Goal: Navigation & Orientation: Find specific page/section

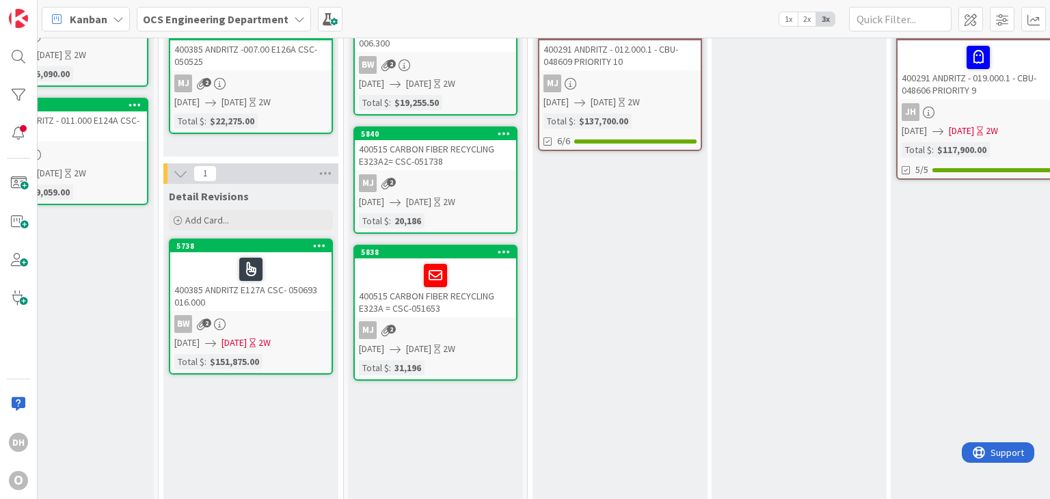
scroll to position [68, 1160]
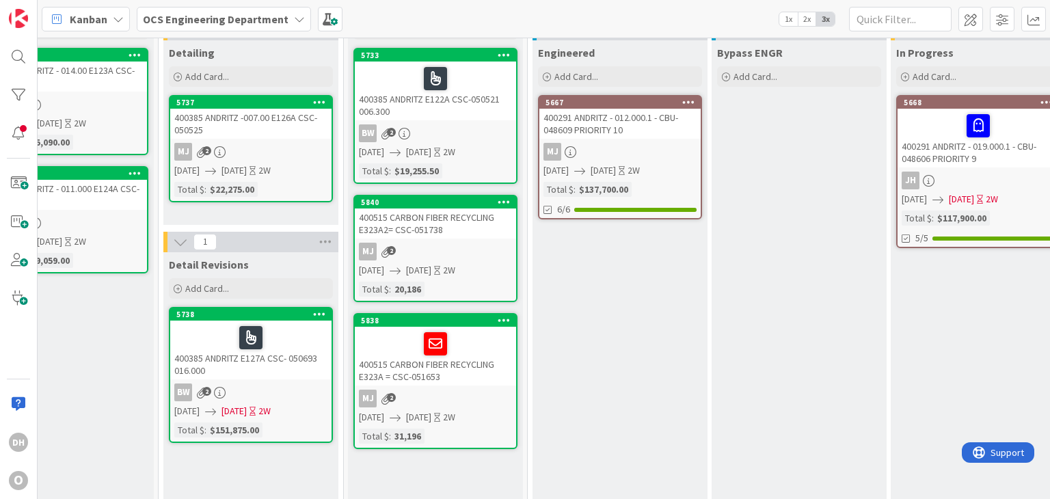
click at [464, 110] on div "400385 ANDRITZ E122A CSC-050521 006.300" at bounding box center [435, 91] width 161 height 59
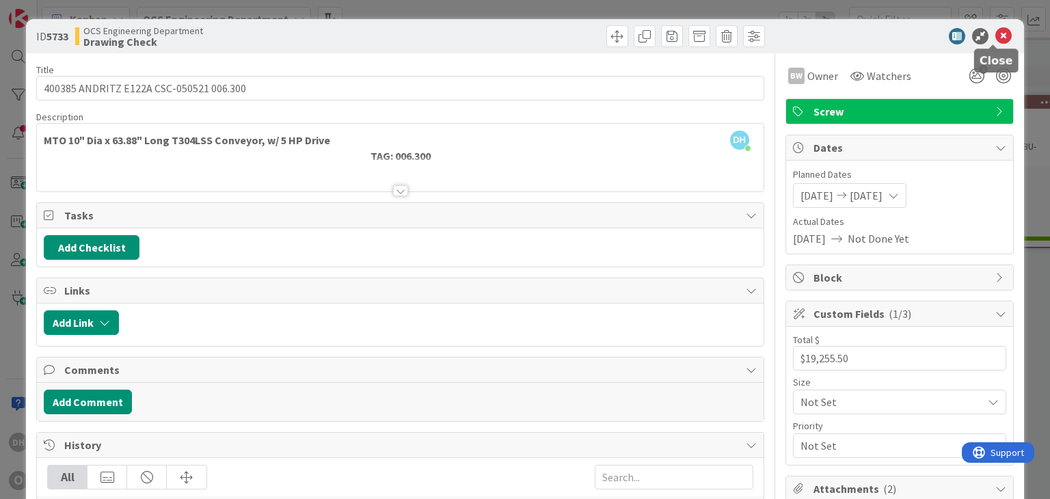
click at [995, 33] on icon at bounding box center [1003, 36] width 16 height 16
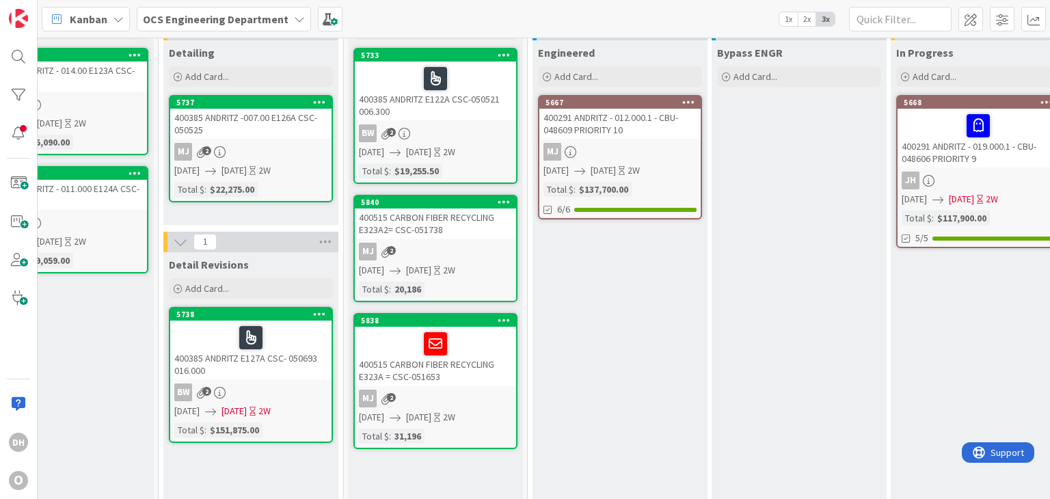
click at [287, 131] on div "400385 ANDRITZ -007.00 E126A CSC-050525" at bounding box center [250, 124] width 161 height 30
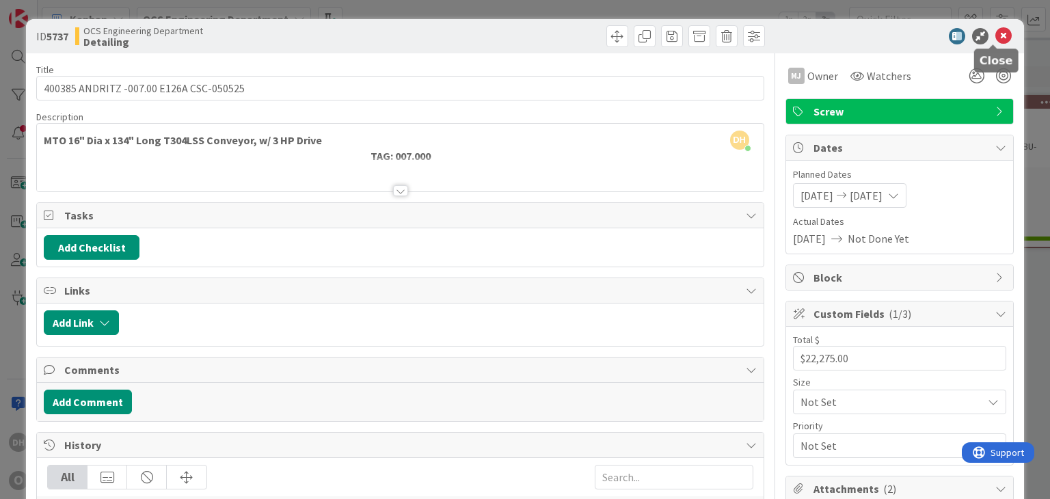
click at [995, 41] on icon at bounding box center [1003, 36] width 16 height 16
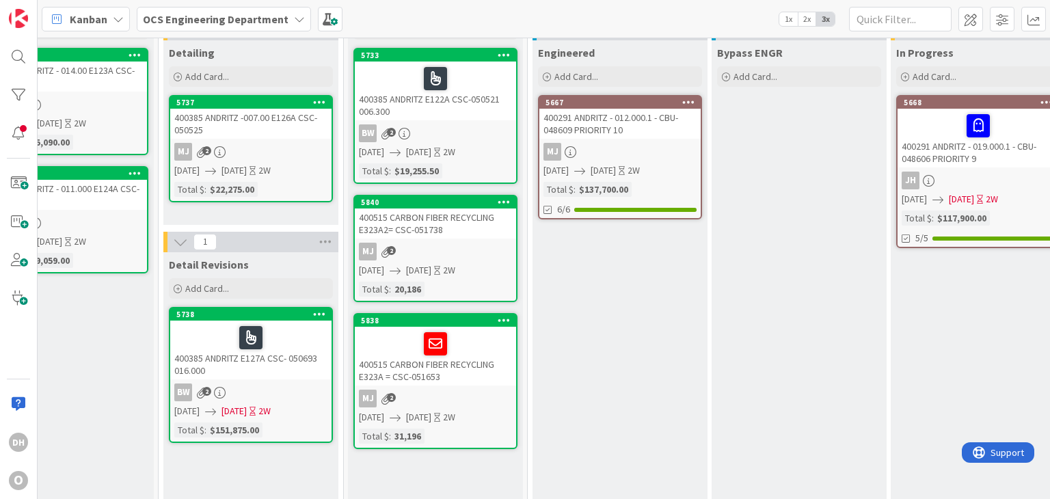
drag, startPoint x: 234, startPoint y: 142, endPoint x: 191, endPoint y: 140, distance: 43.8
drag, startPoint x: 172, startPoint y: 135, endPoint x: 123, endPoint y: 129, distance: 49.7
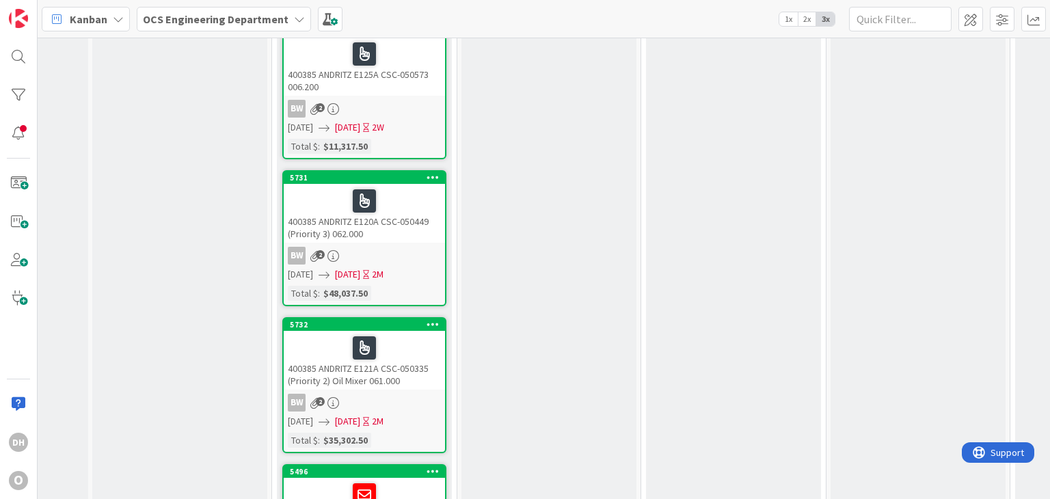
scroll to position [1162, 677]
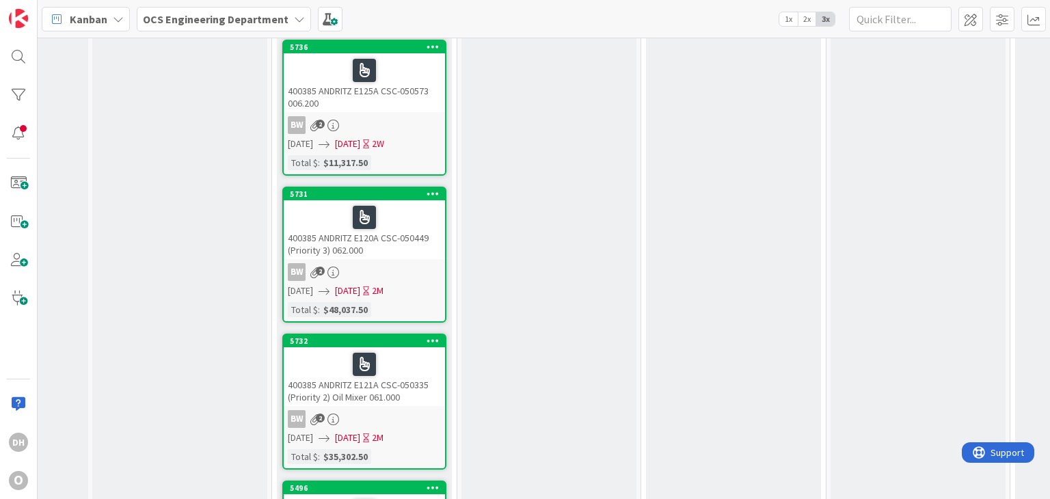
click at [389, 250] on div "400385 ANDRITZ E120A CSC-050449 (Priority 3) 062.000" at bounding box center [364, 229] width 161 height 59
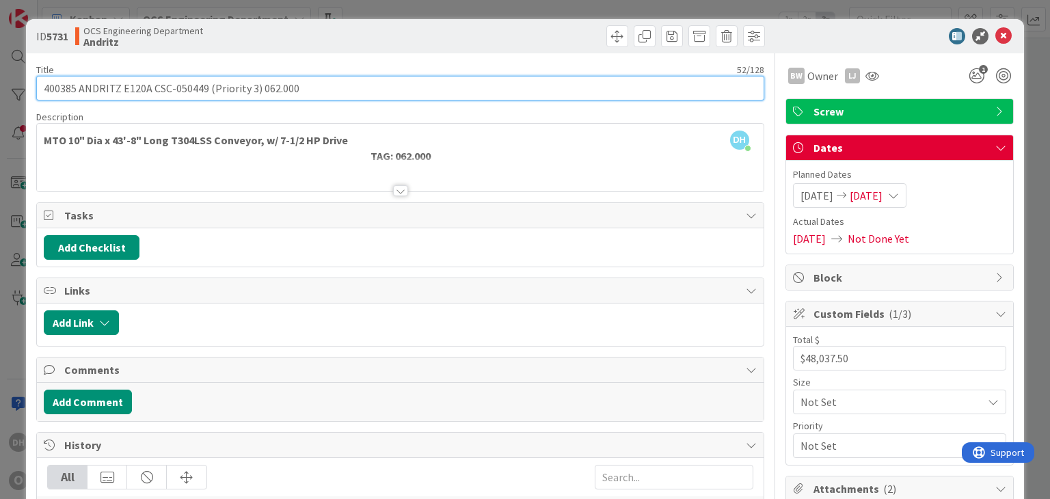
drag, startPoint x: 256, startPoint y: 88, endPoint x: 202, endPoint y: 90, distance: 53.4
click at [202, 90] on input "400385 ANDRITZ E120A CSC-050449 (Priority 3) 062.000" at bounding box center [399, 88] width 727 height 25
type input "400385 ANDRITZ E120A CSC-050449 062.000"
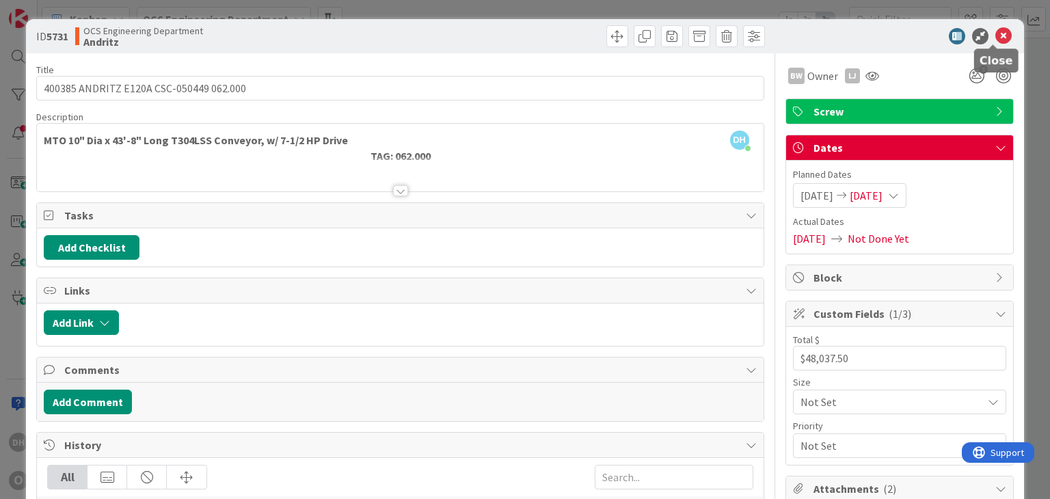
click at [997, 34] on icon at bounding box center [1003, 36] width 16 height 16
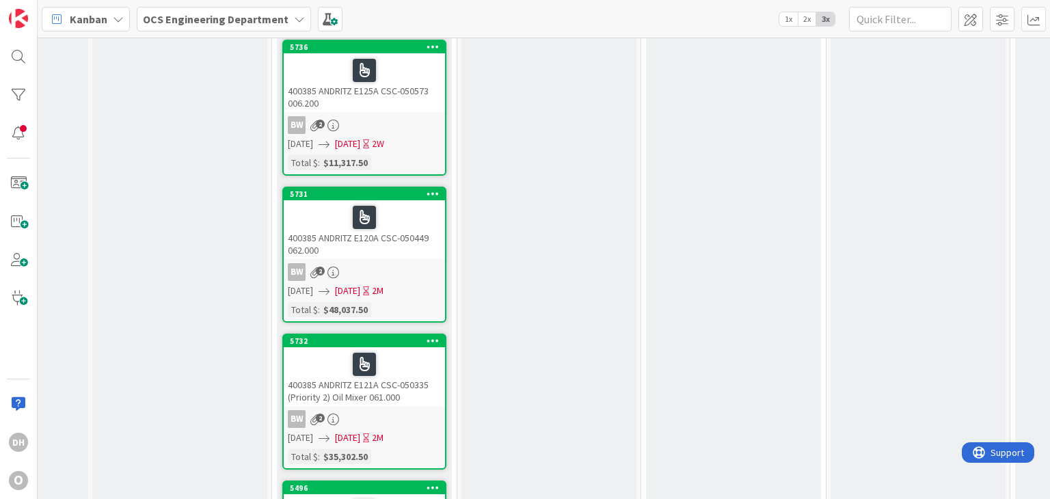
scroll to position [1231, 677]
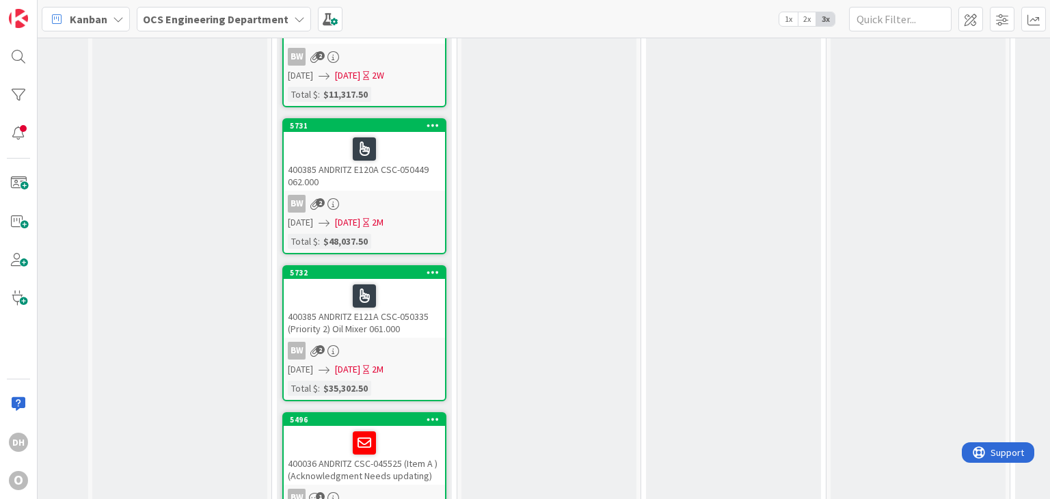
click at [418, 314] on div "400385 ANDRITZ E121A CSC-050335 (Priority 2) Oil Mixer 061.000" at bounding box center [364, 308] width 161 height 59
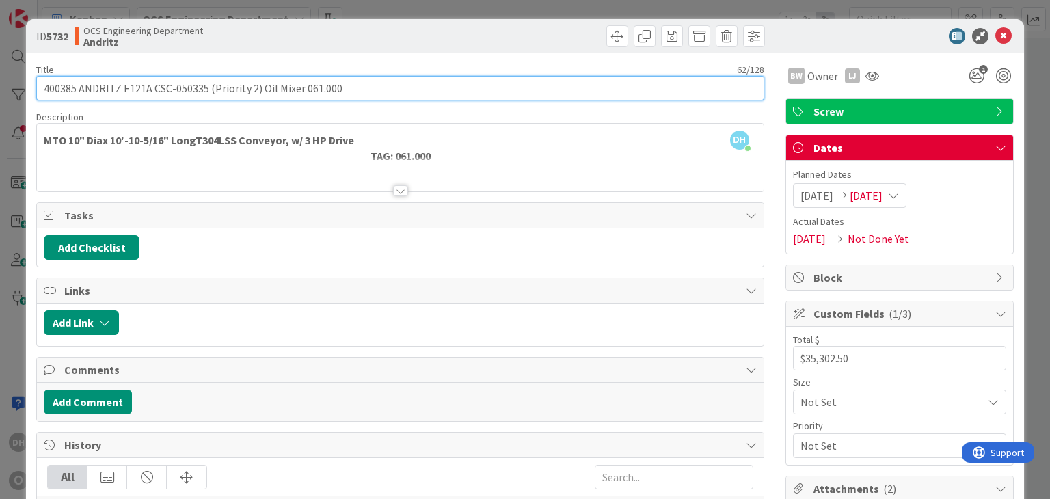
drag, startPoint x: 258, startPoint y: 89, endPoint x: 202, endPoint y: 94, distance: 55.6
click at [202, 94] on input "400385 ANDRITZ E121A CSC-050335 (Priority 2) Oil Mixer 061.000" at bounding box center [399, 88] width 727 height 25
type input "400385 ANDRITZ E121A CSC-050335 Oil Mixer 061.000"
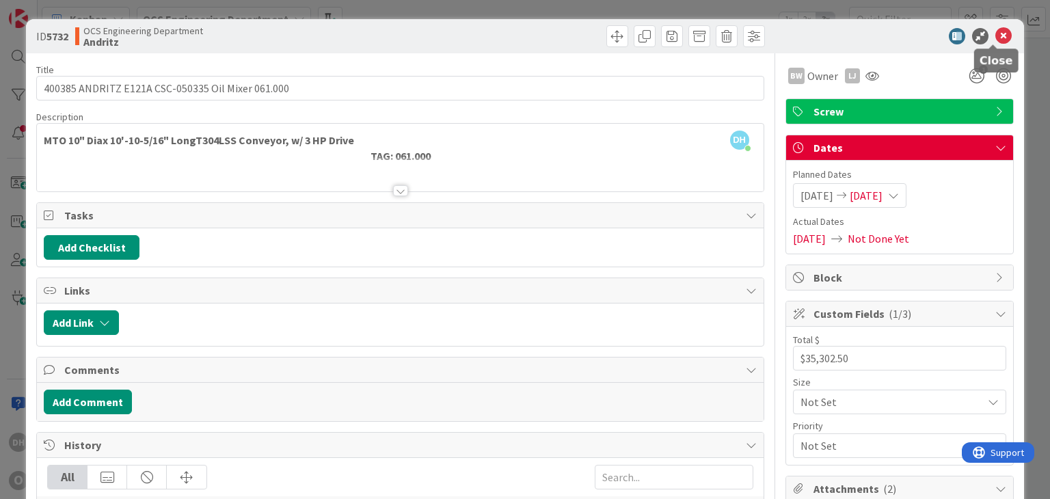
click at [998, 36] on icon at bounding box center [1003, 36] width 16 height 16
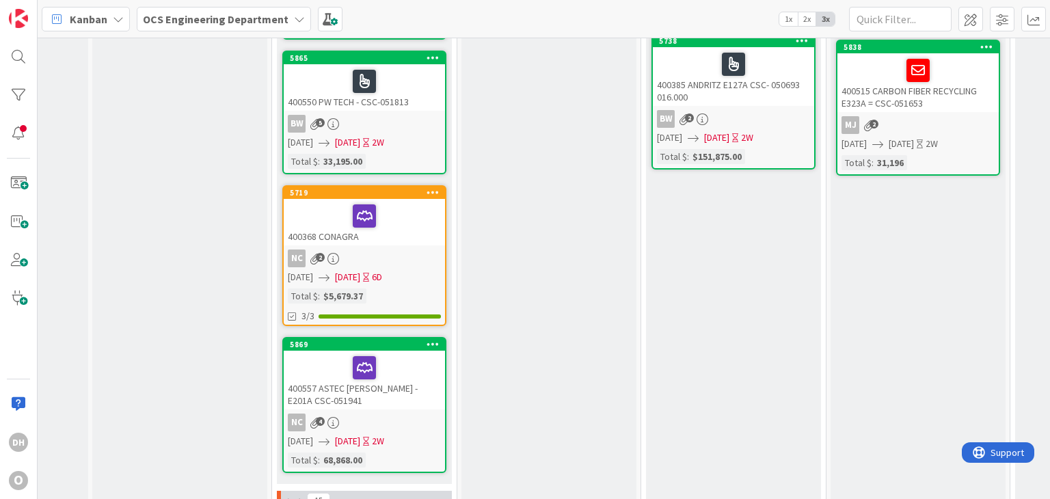
scroll to position [0, 677]
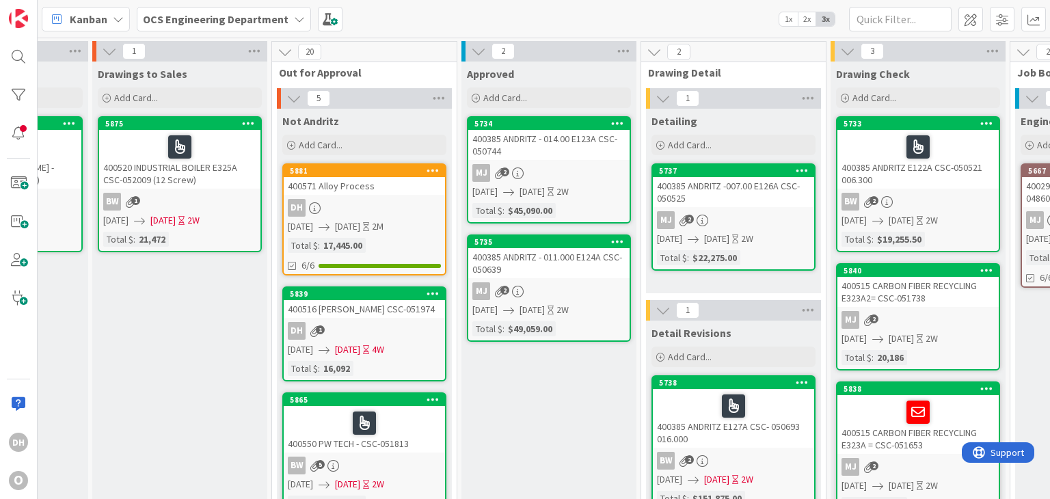
click at [859, 172] on div "400385 ANDRITZ E122A CSC-050521 006.300" at bounding box center [917, 159] width 161 height 59
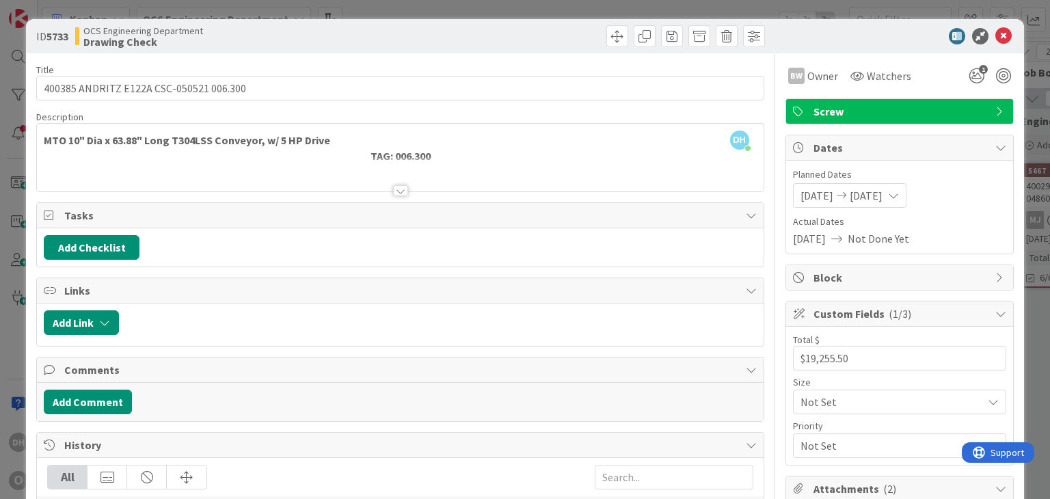
click at [995, 41] on icon at bounding box center [1003, 36] width 16 height 16
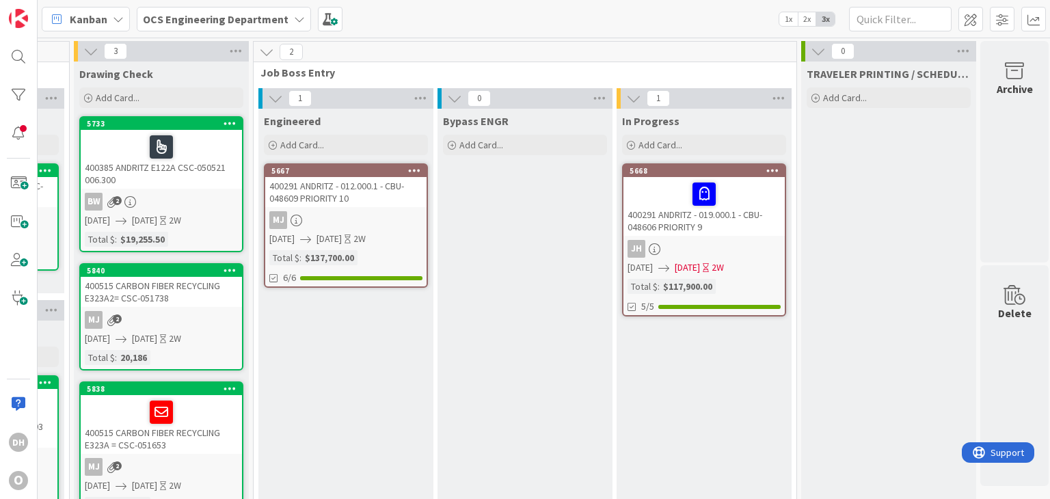
scroll to position [0, 949]
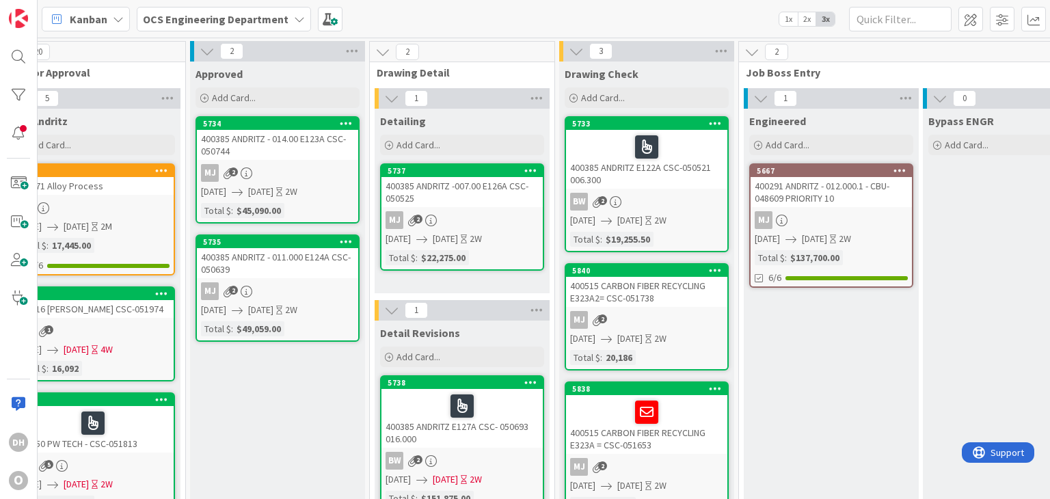
click at [470, 189] on div "400385 ANDRITZ -007.00 E126A CSC-050525" at bounding box center [461, 192] width 161 height 30
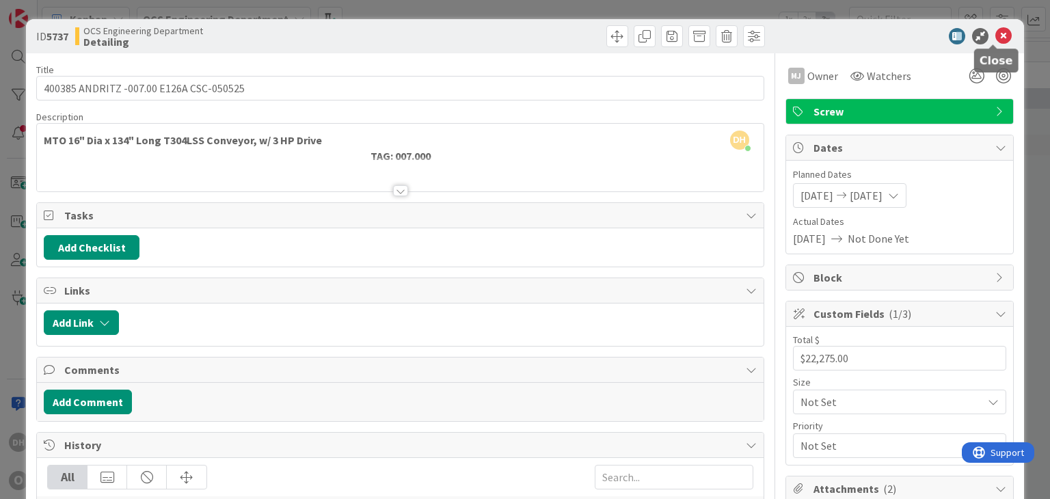
click at [995, 33] on icon at bounding box center [1003, 36] width 16 height 16
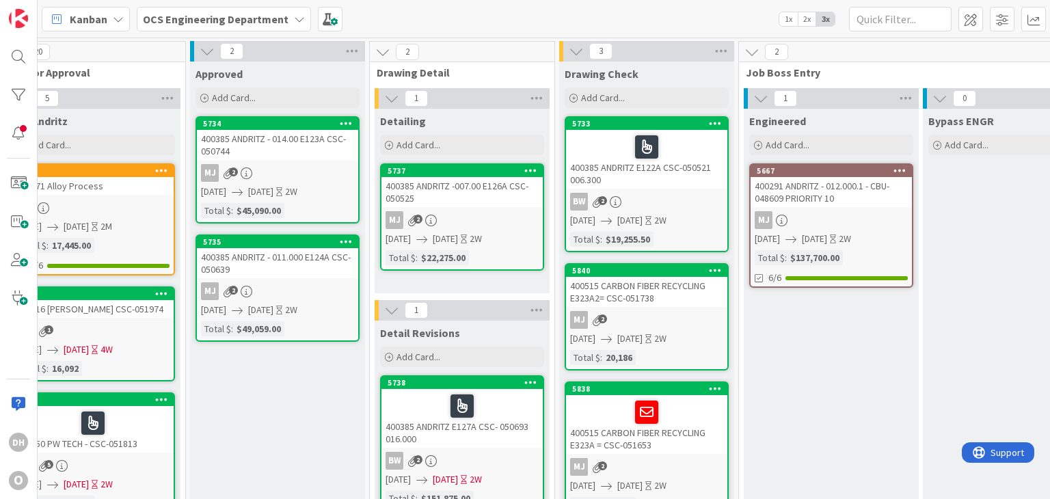
click at [313, 148] on div "400385 ANDRITZ - 014.00 E123A CSC-050744" at bounding box center [277, 145] width 161 height 30
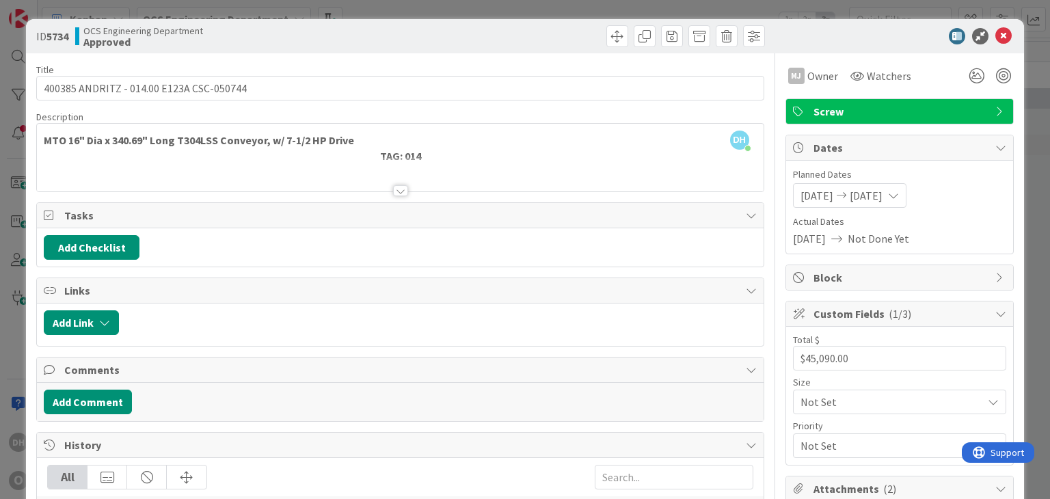
click at [1005, 40] on div "ID 5734 OCS Engineering Department Approved" at bounding box center [524, 36] width 997 height 34
click at [995, 33] on icon at bounding box center [1003, 36] width 16 height 16
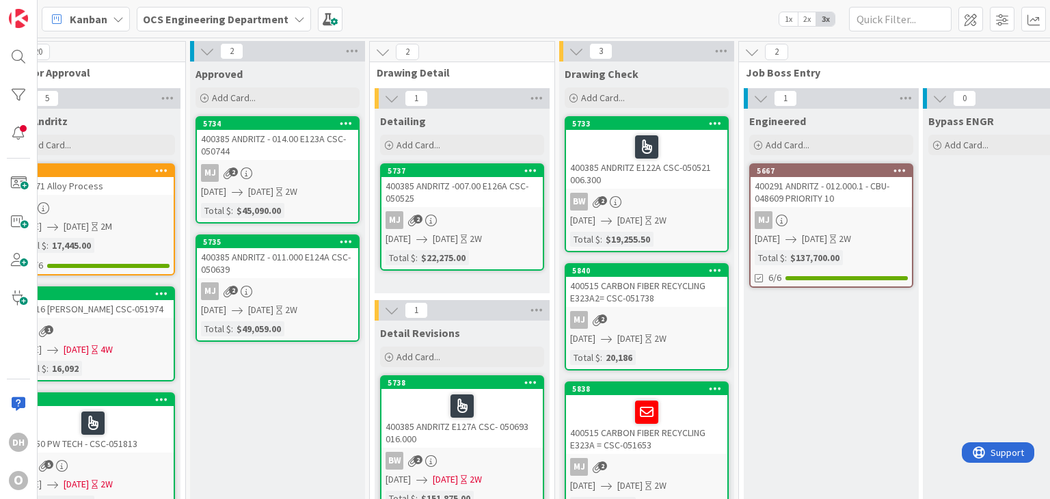
click at [314, 258] on div "400385 ANDRITZ - 011.000 E124A CSC- 050639" at bounding box center [277, 263] width 161 height 30
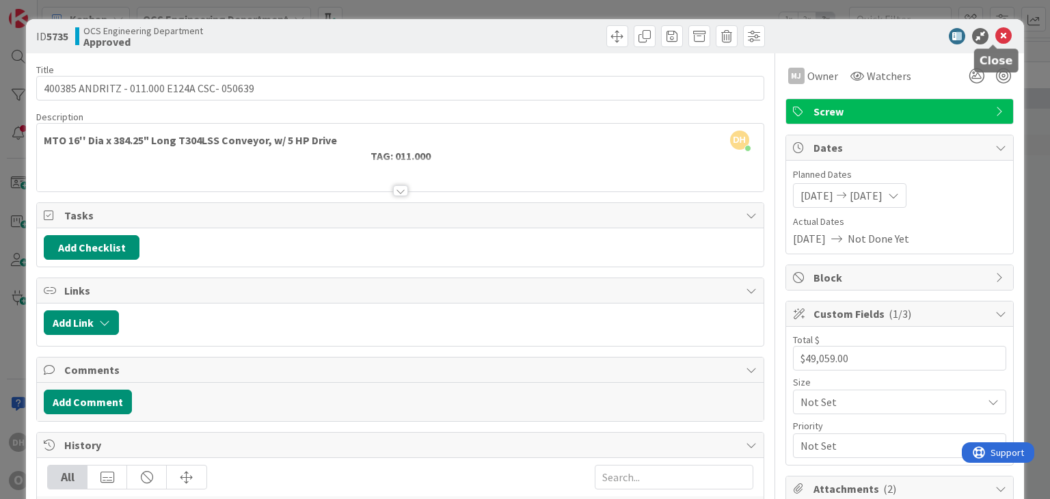
click at [995, 40] on icon at bounding box center [1003, 36] width 16 height 16
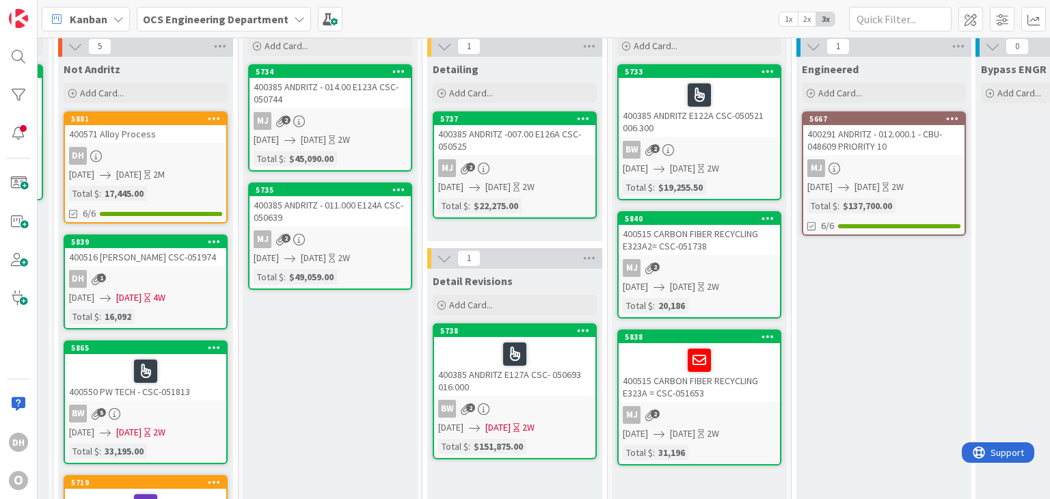
scroll to position [55, 534]
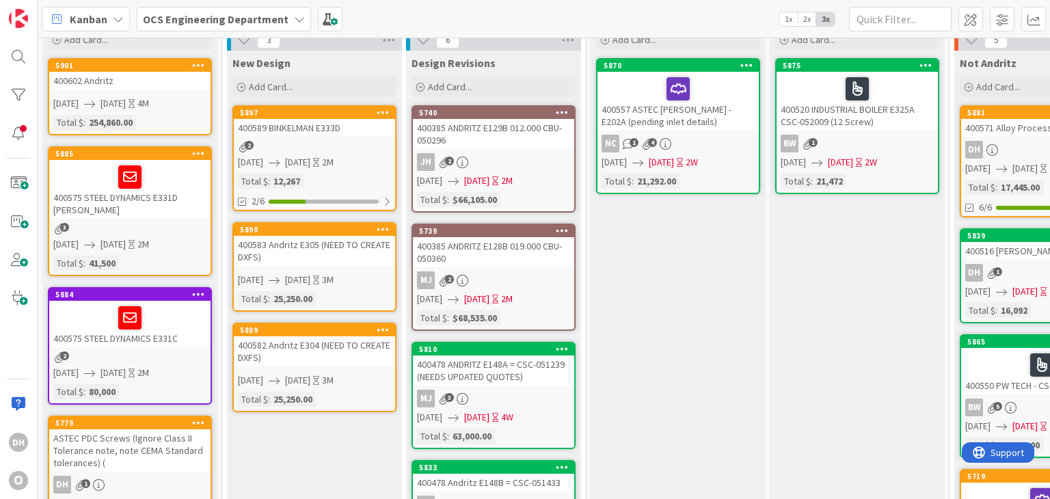
drag, startPoint x: 353, startPoint y: 291, endPoint x: 203, endPoint y: 305, distance: 150.4
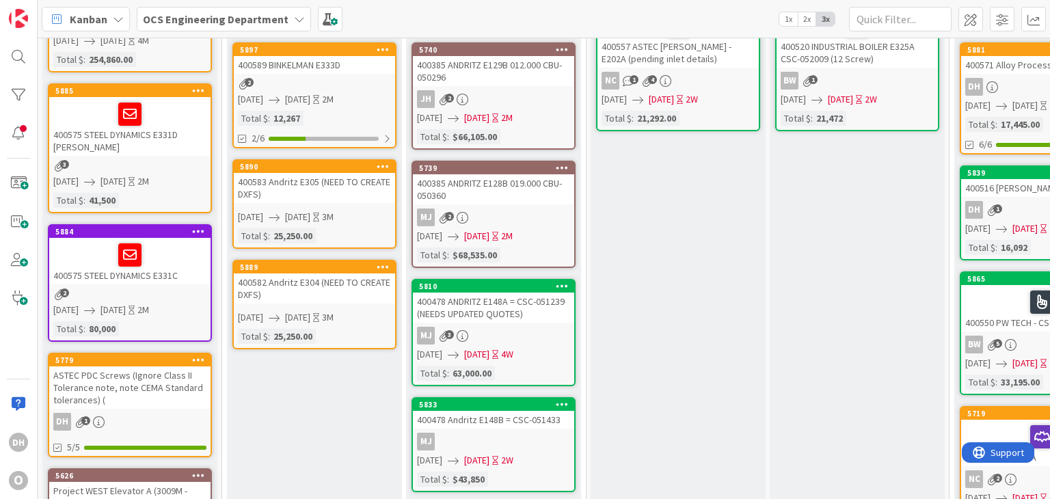
scroll to position [128, 0]
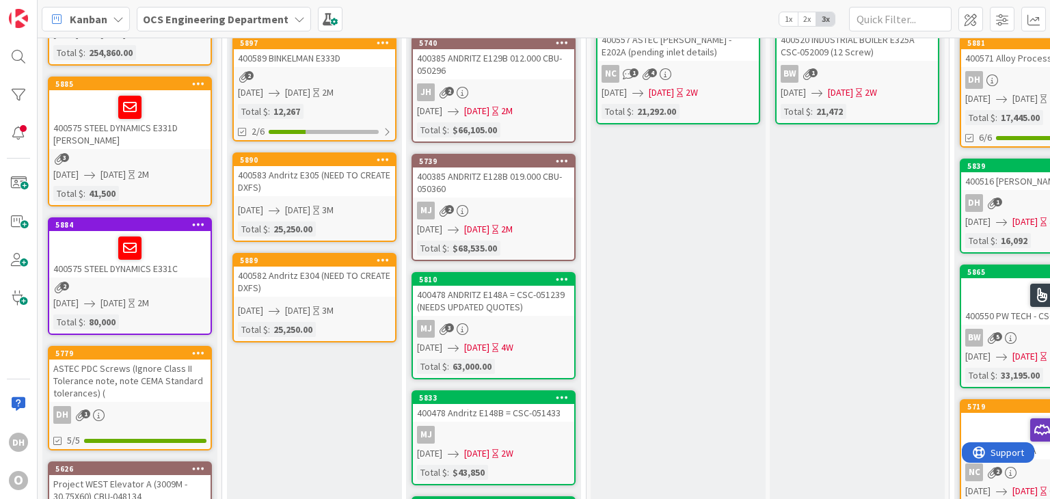
drag, startPoint x: 469, startPoint y: 329, endPoint x: 670, endPoint y: 314, distance: 201.5
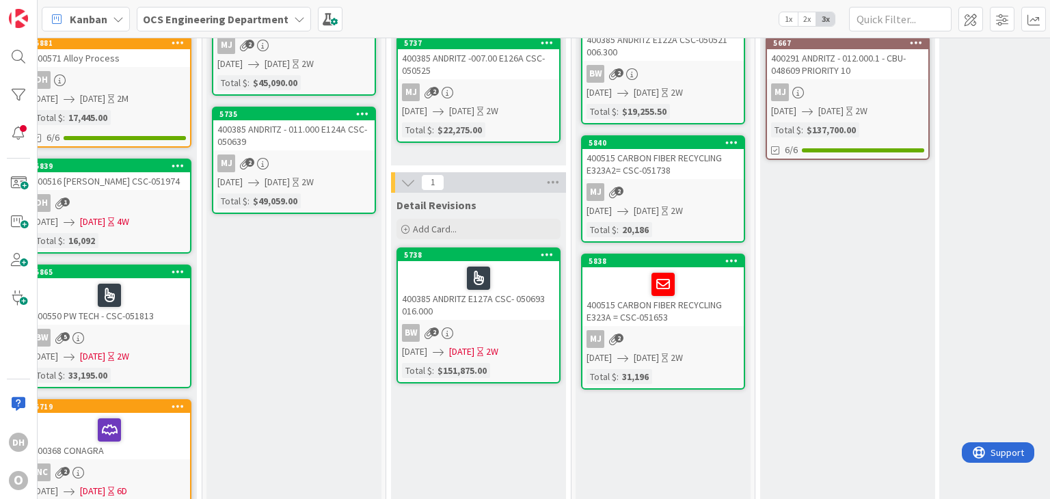
drag, startPoint x: 670, startPoint y: 314, endPoint x: 796, endPoint y: 312, distance: 125.8
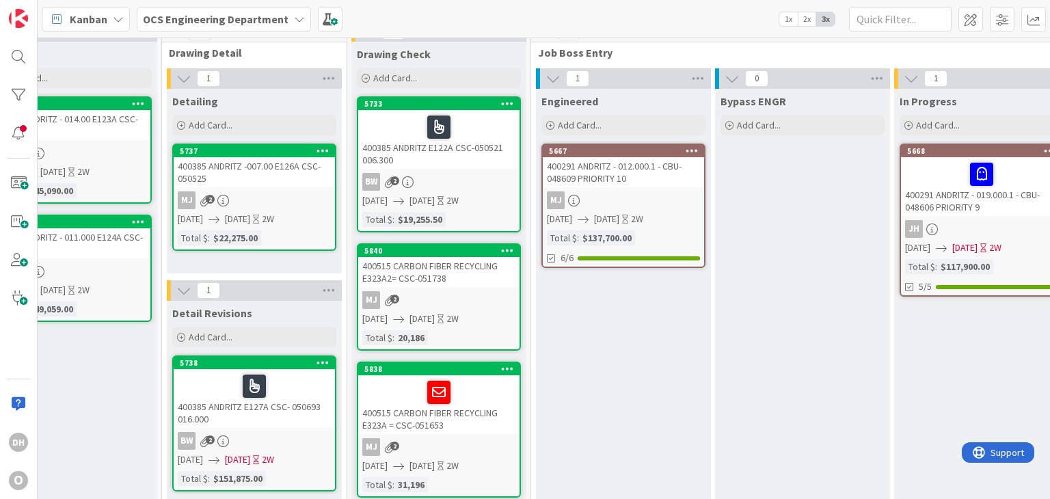
scroll to position [0, 1157]
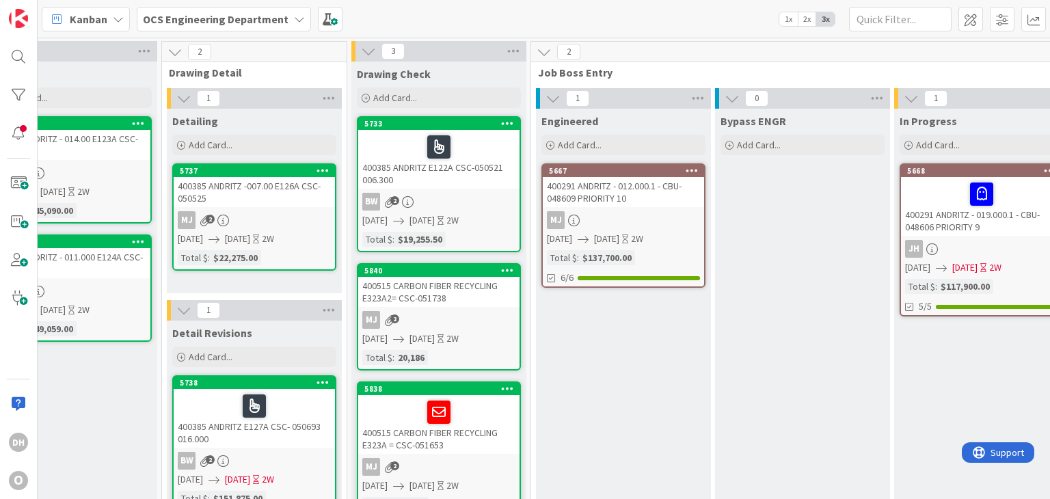
click at [318, 195] on div "400385 ANDRITZ -007.00 E126A CSC-050525" at bounding box center [254, 192] width 161 height 30
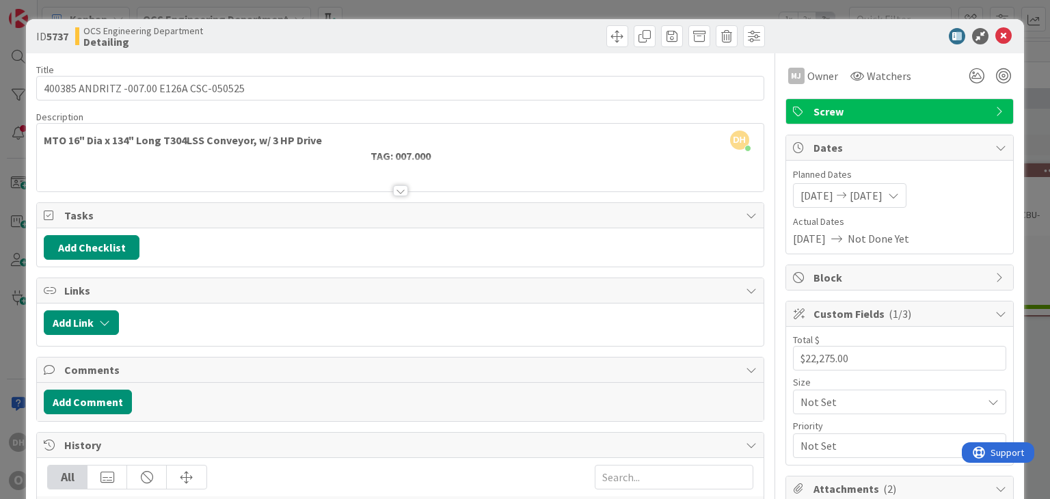
click at [1006, 36] on div "ID 5737 OCS Engineering Department Detailing" at bounding box center [524, 36] width 997 height 34
click at [999, 36] on icon at bounding box center [1003, 36] width 16 height 16
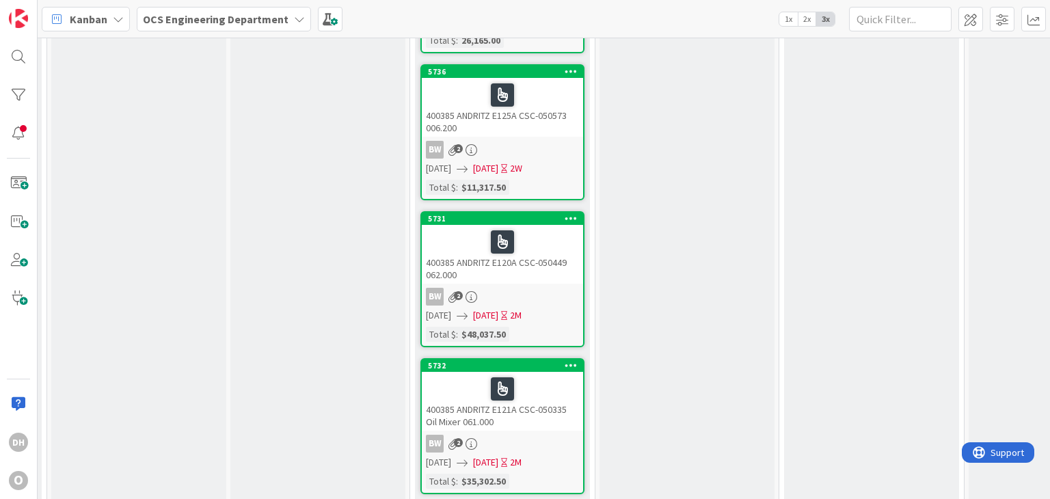
scroll to position [1025, 539]
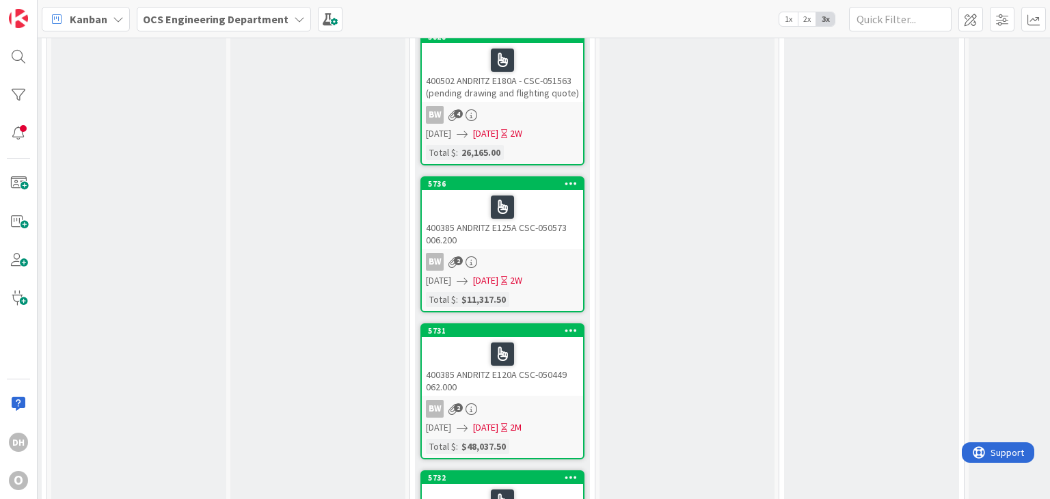
click at [526, 230] on div "400385 ANDRITZ E125A CSC-050573 006.200" at bounding box center [502, 219] width 161 height 59
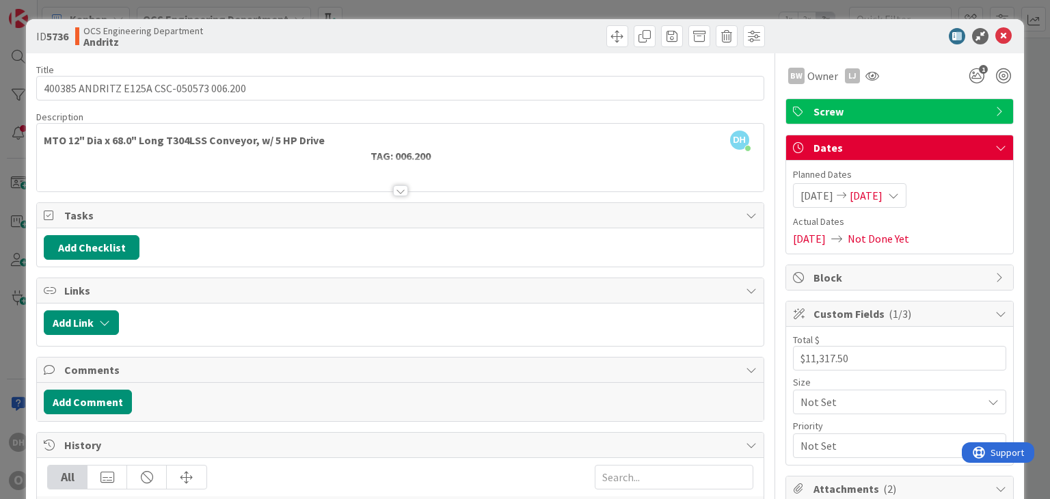
click at [999, 42] on icon at bounding box center [1003, 36] width 16 height 16
